Goal: Find specific page/section: Find specific page/section

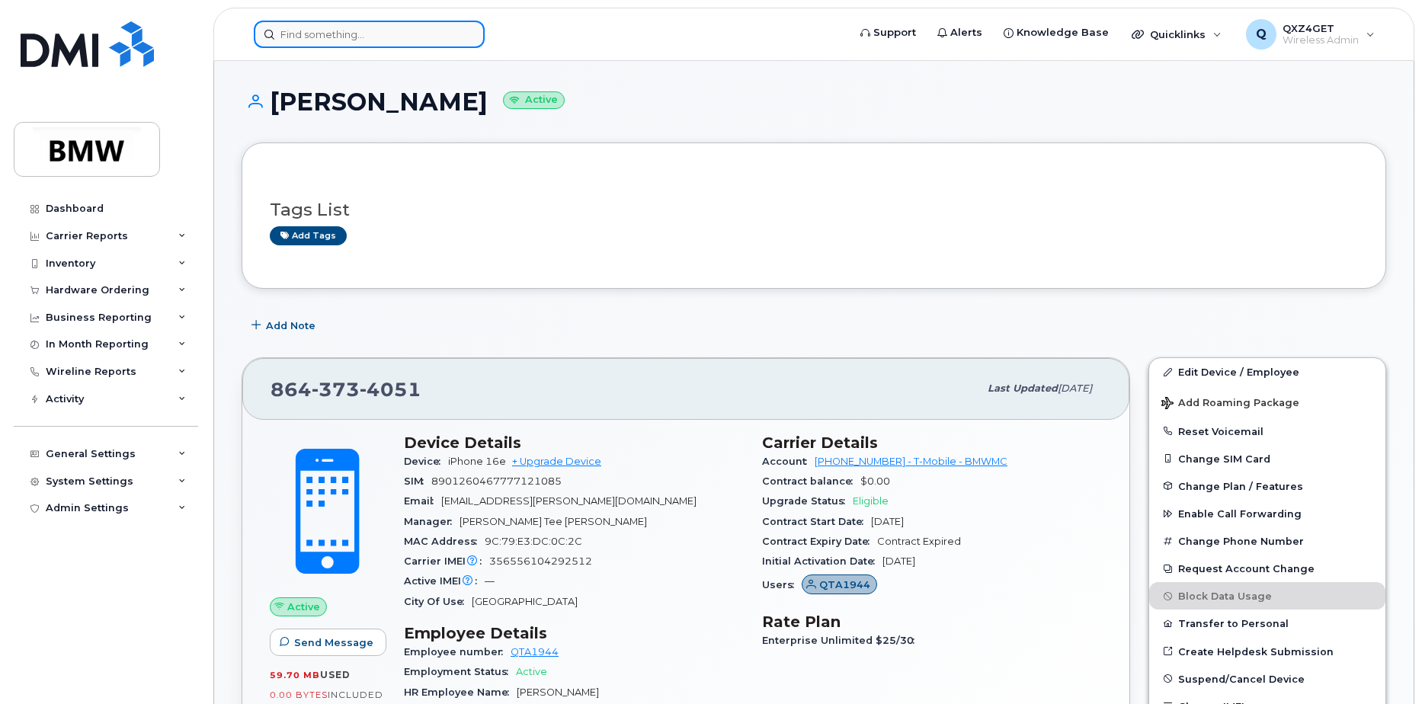
click at [408, 45] on input at bounding box center [369, 34] width 231 height 27
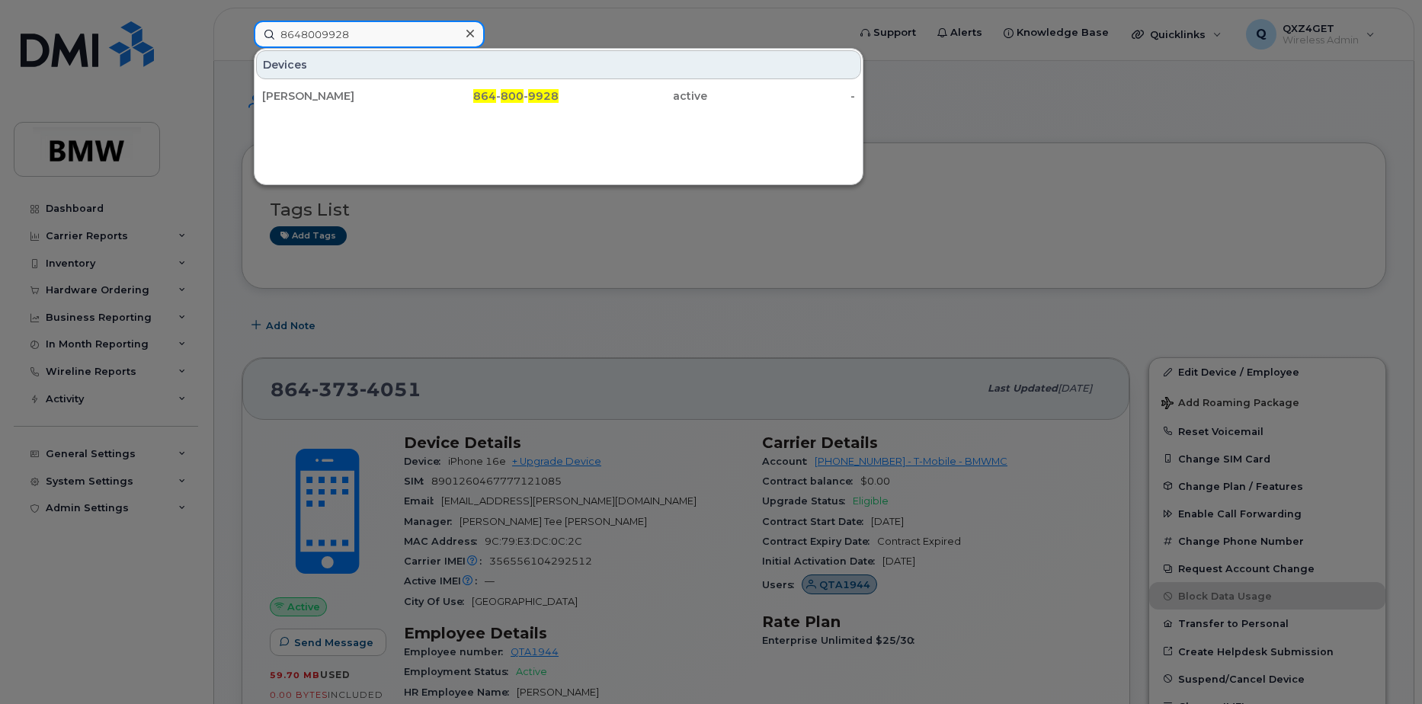
click at [360, 39] on input "8648009928" at bounding box center [369, 34] width 231 height 27
drag, startPoint x: 360, startPoint y: 37, endPoint x: 269, endPoint y: 18, distance: 93.2
click at [269, 21] on div "8648009928 Devices Patrick Lyons 864 - 800 - 9928 active -" at bounding box center [546, 34] width 608 height 27
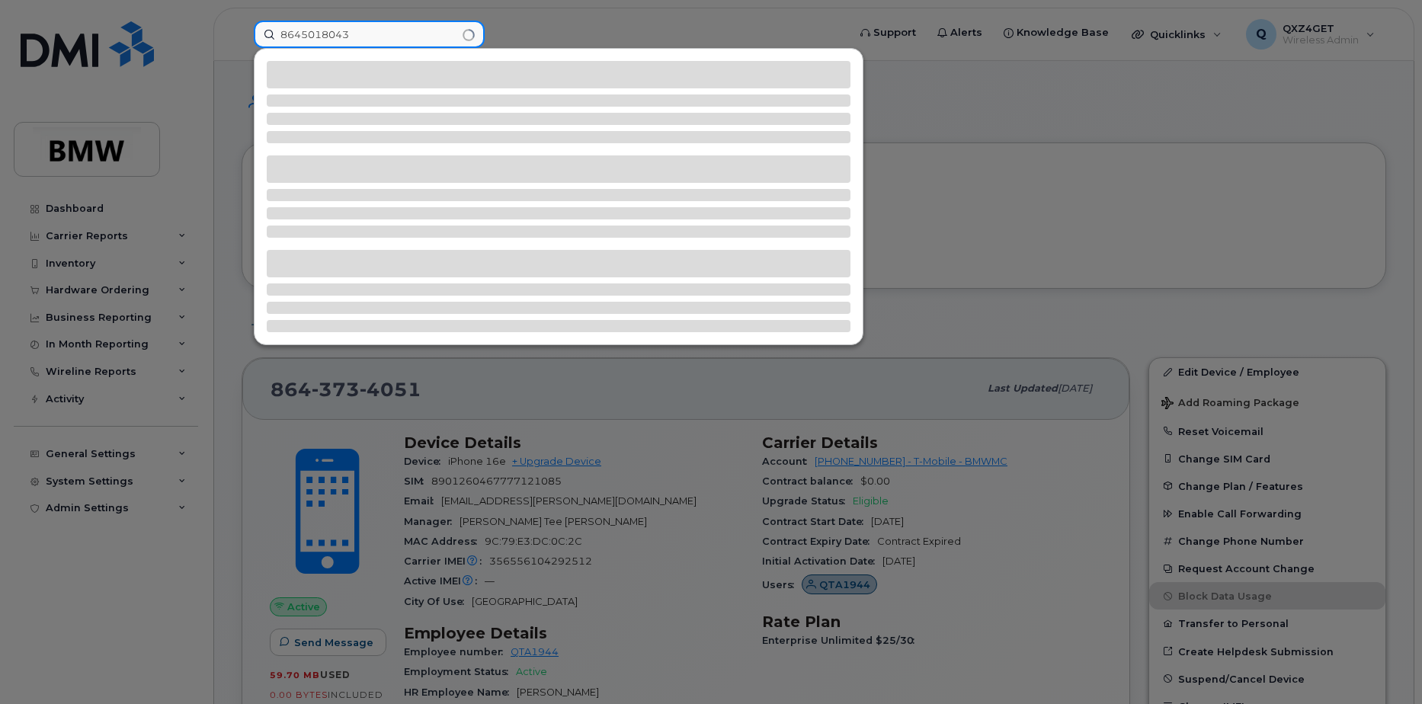
type input "8645018043"
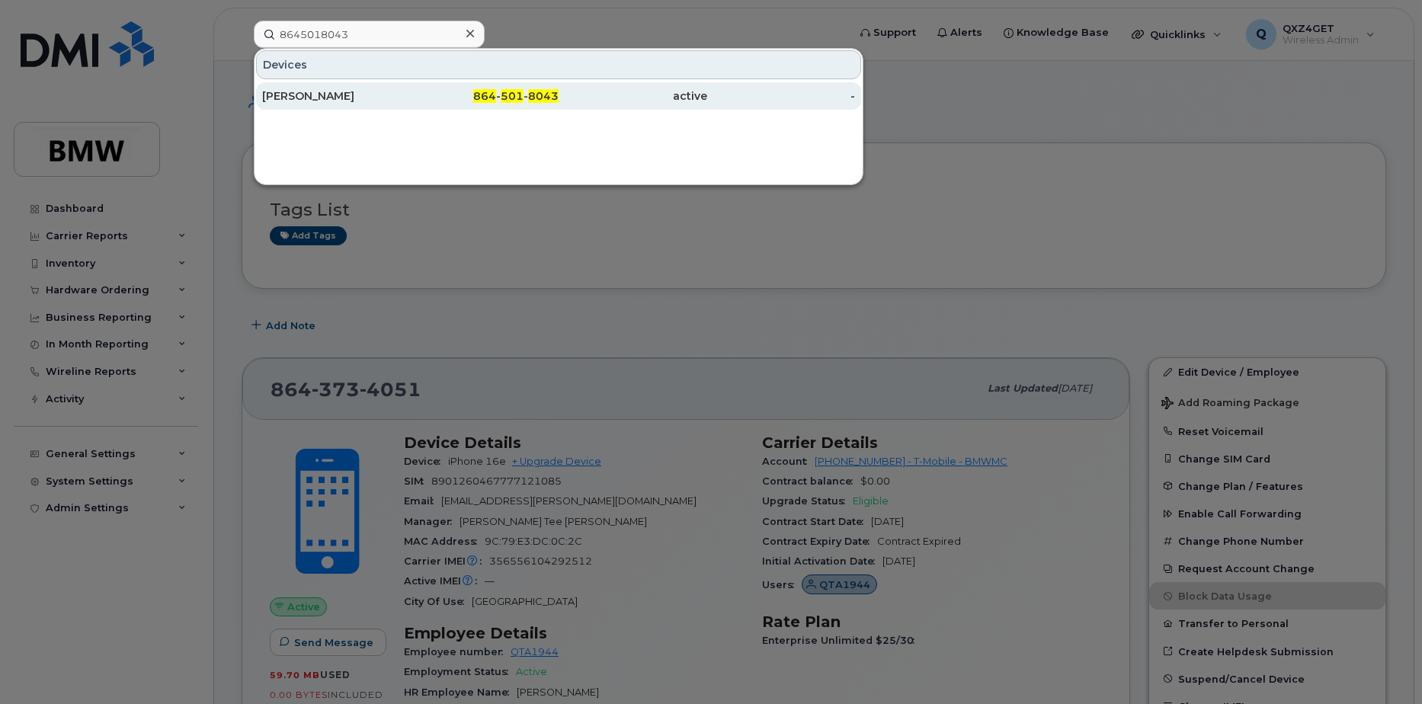
click at [337, 97] on div "[PERSON_NAME]" at bounding box center [336, 95] width 149 height 15
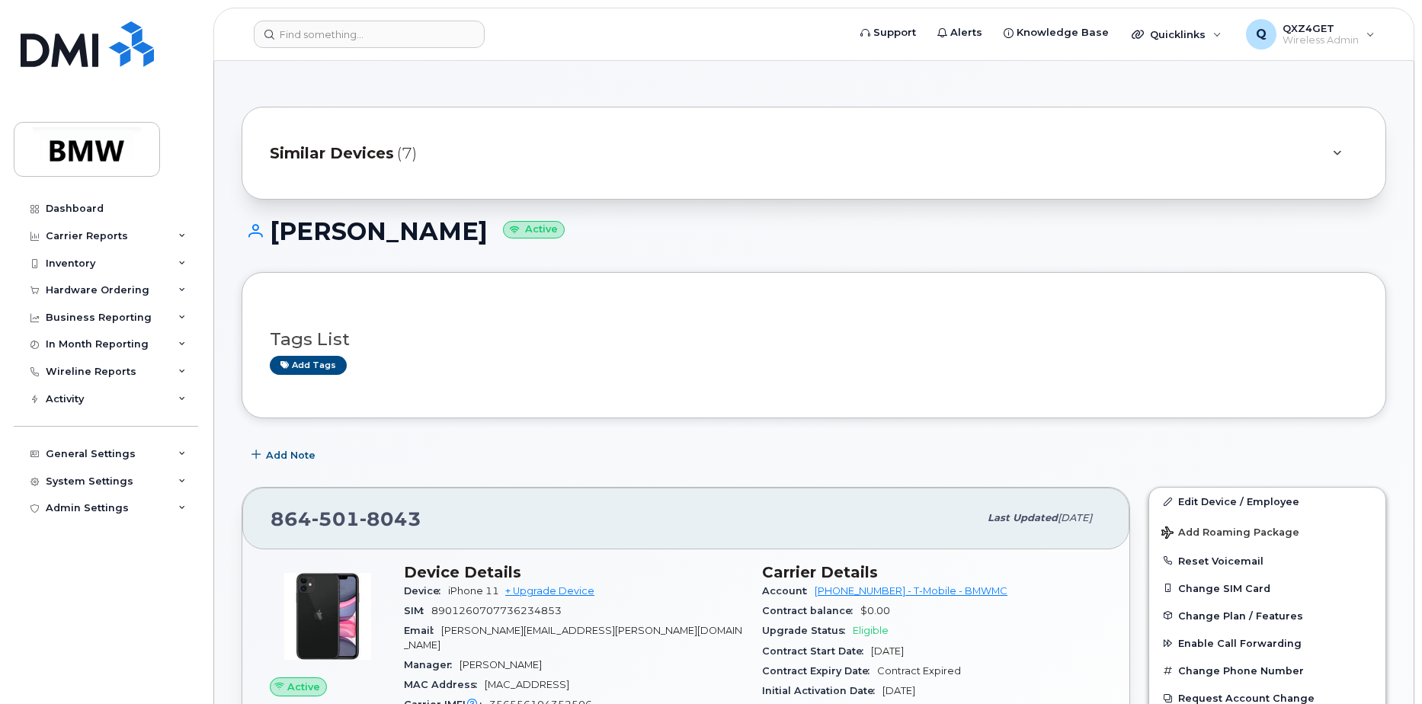
click at [346, 148] on span "Similar Devices" at bounding box center [332, 153] width 124 height 22
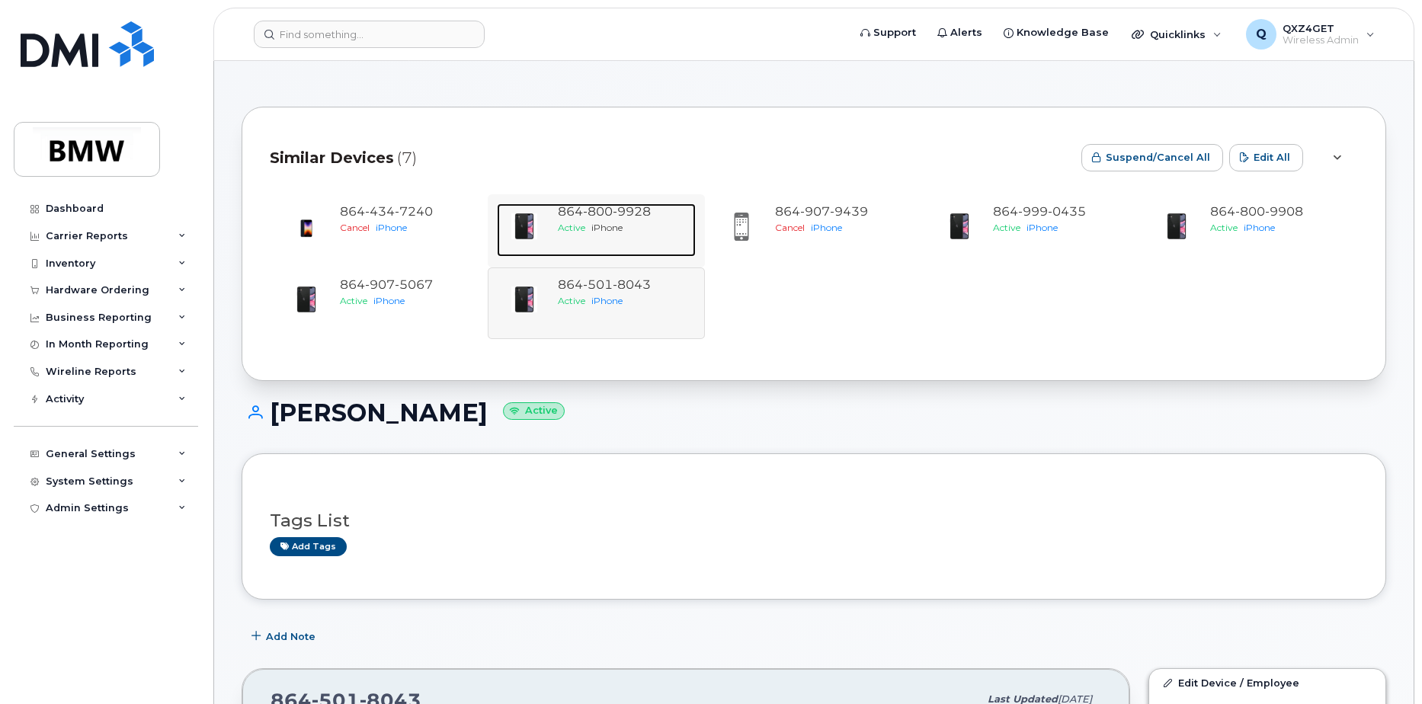
click at [621, 211] on span "9928" at bounding box center [632, 211] width 38 height 14
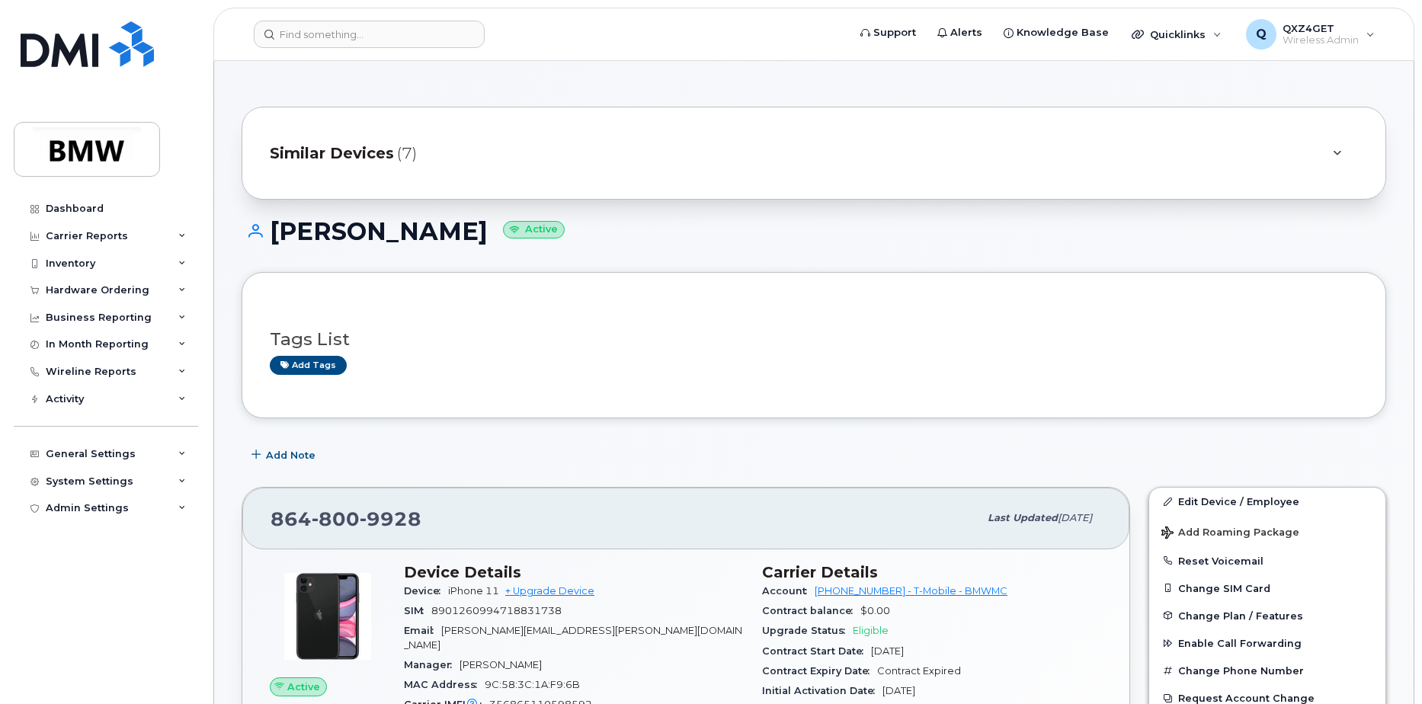
click at [381, 130] on div "Similar Devices (7)" at bounding box center [814, 153] width 1144 height 93
click at [363, 155] on span "Similar Devices" at bounding box center [332, 153] width 124 height 22
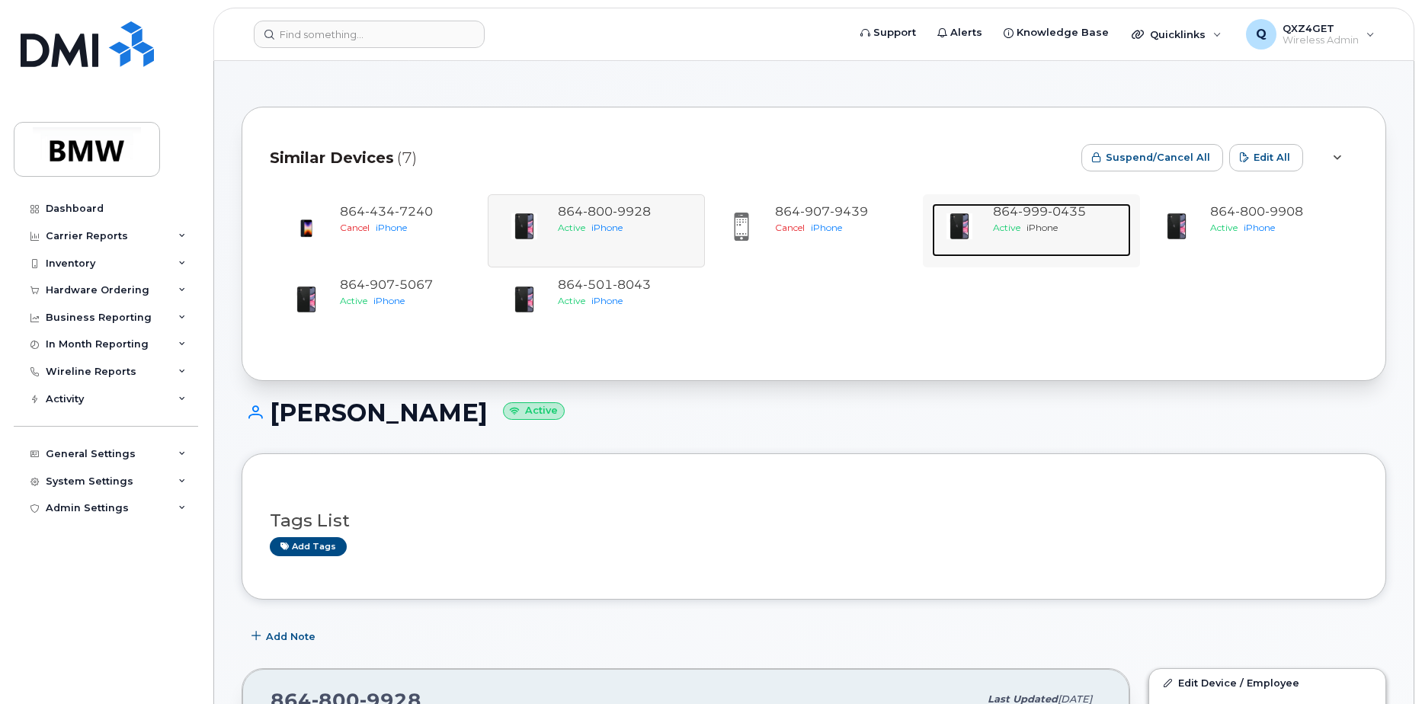
click at [1040, 216] on span "999" at bounding box center [1033, 211] width 30 height 14
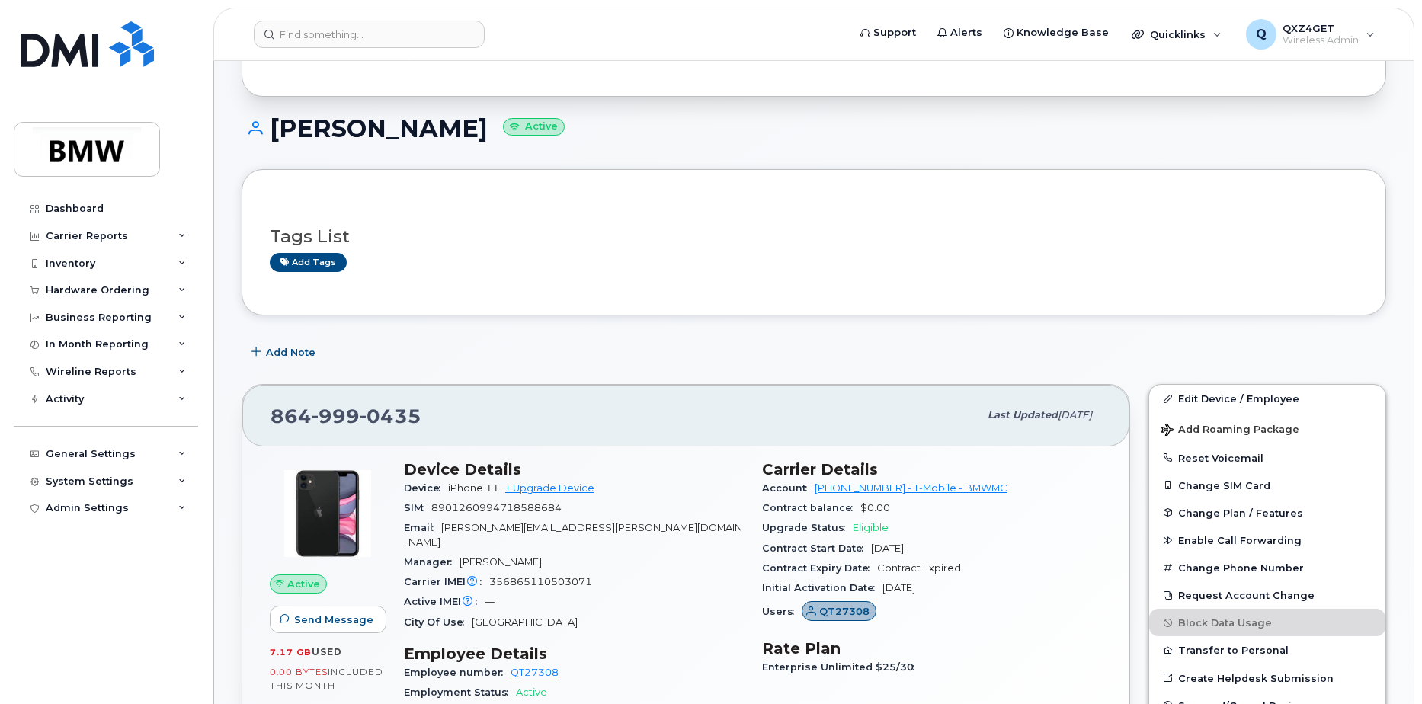
scroll to position [76, 0]
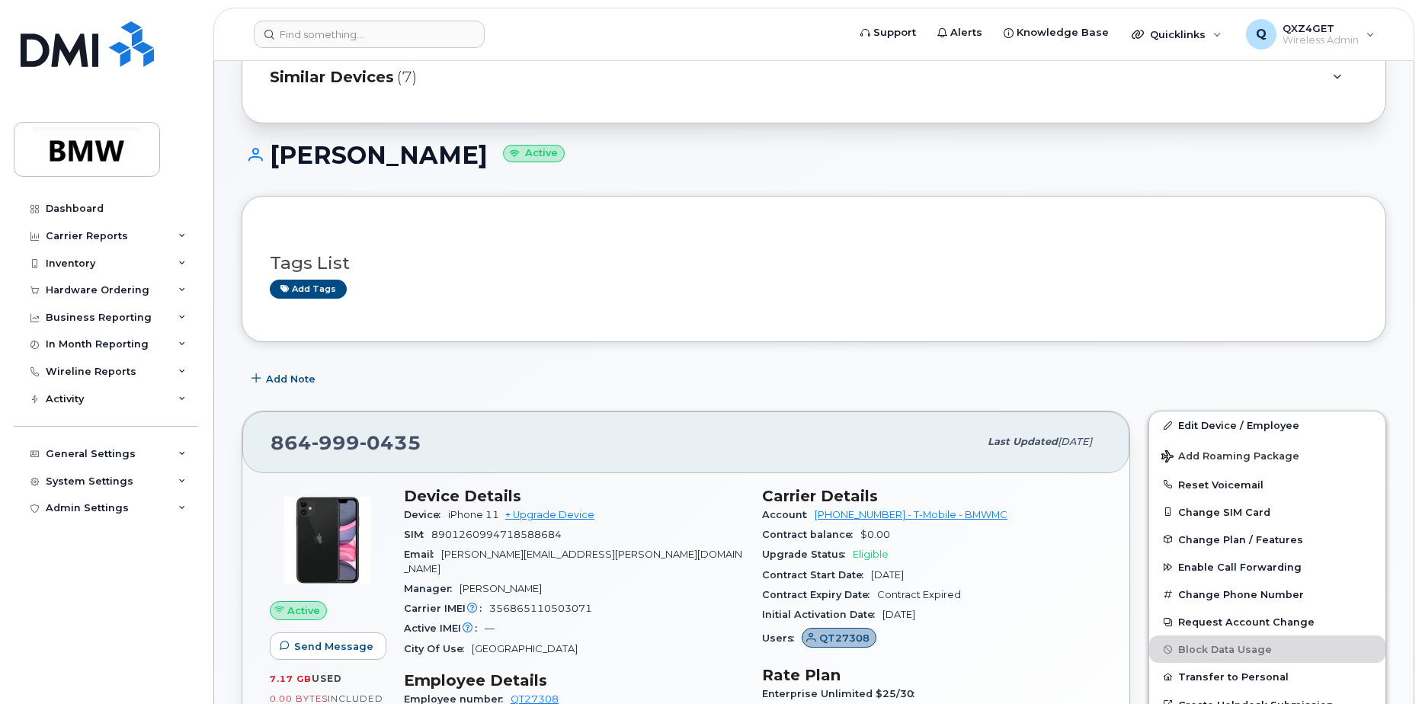
click at [371, 69] on span "Similar Devices" at bounding box center [332, 77] width 124 height 22
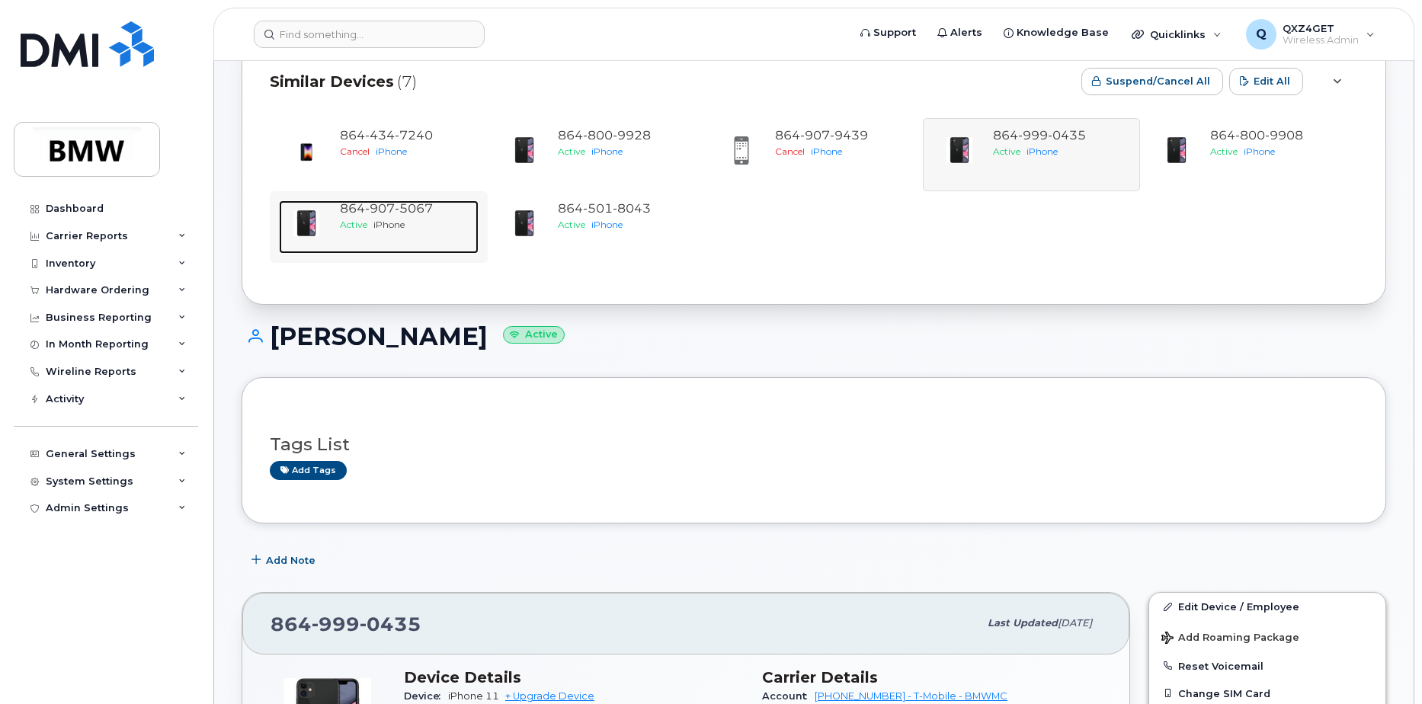
click at [396, 214] on span "5067" at bounding box center [414, 208] width 38 height 14
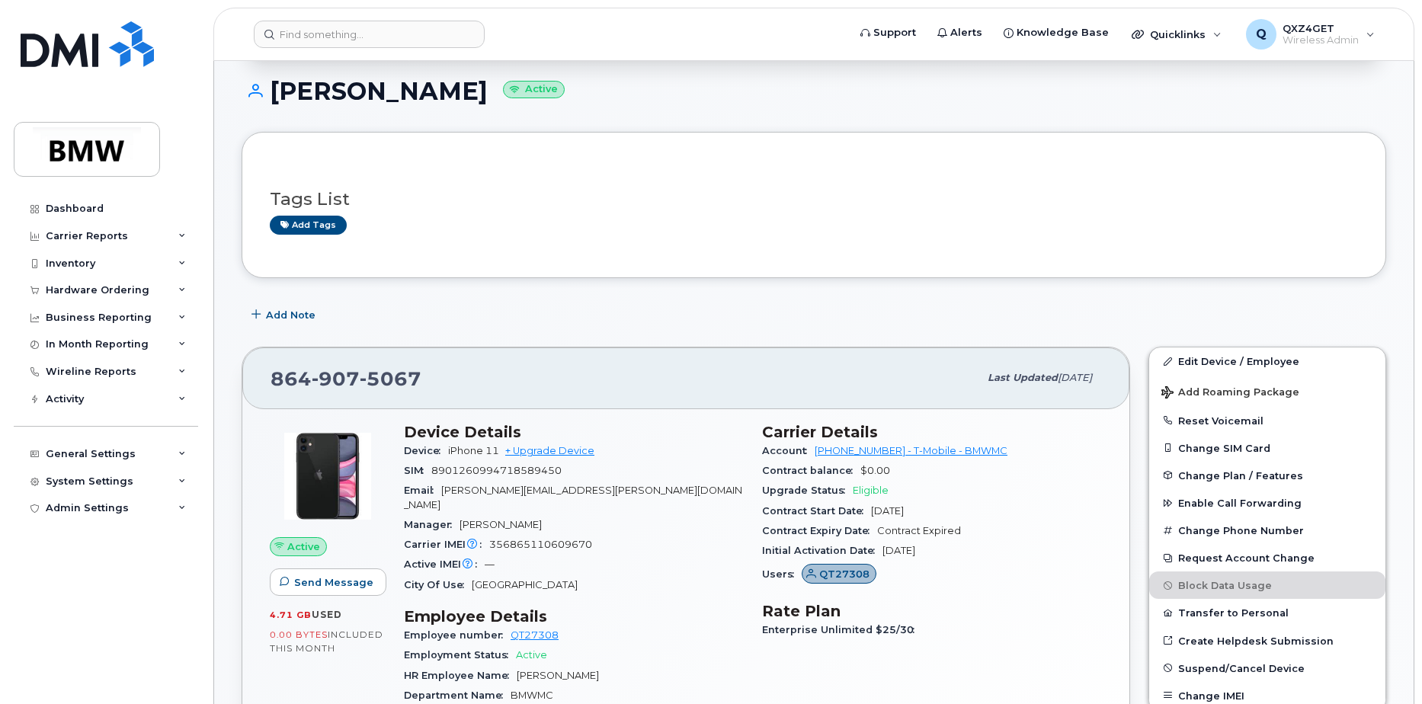
scroll to position [167, 0]
